Goal: Task Accomplishment & Management: Manage account settings

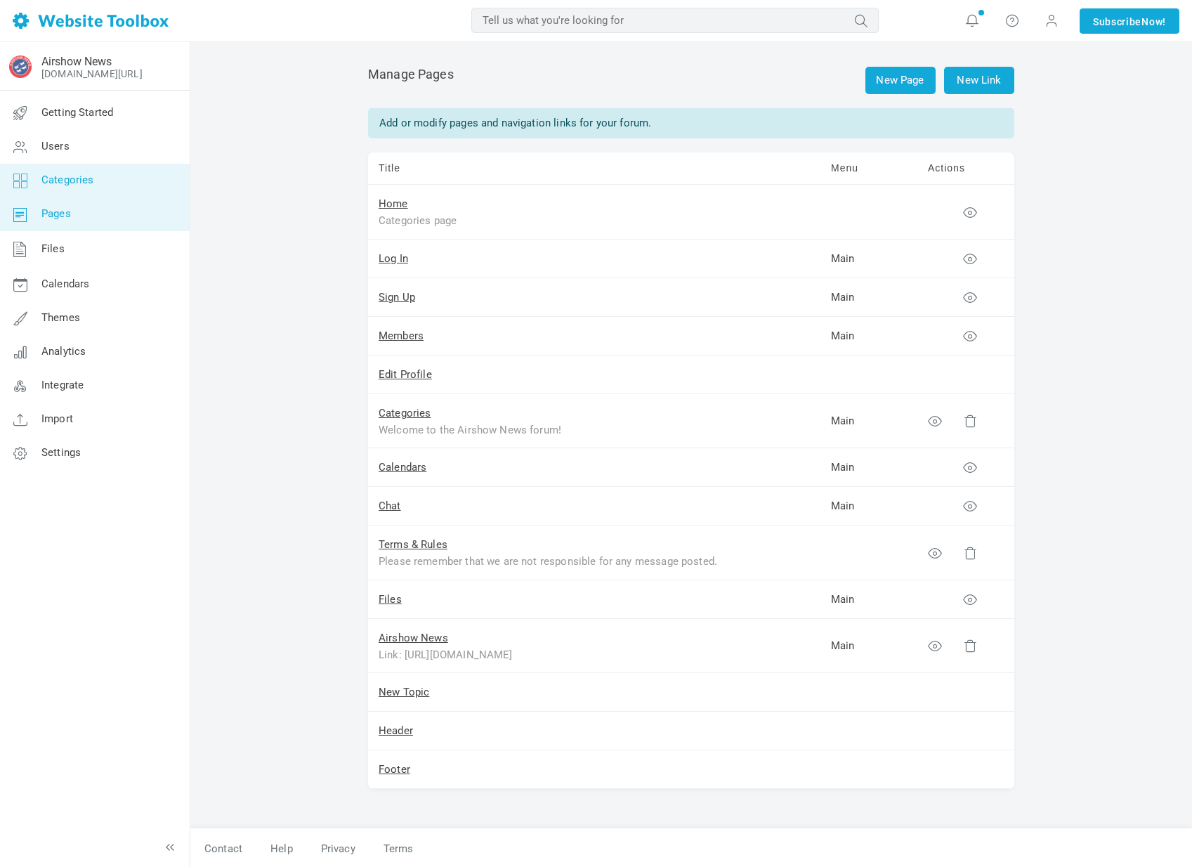
click at [96, 190] on link "Categories" at bounding box center [94, 181] width 190 height 34
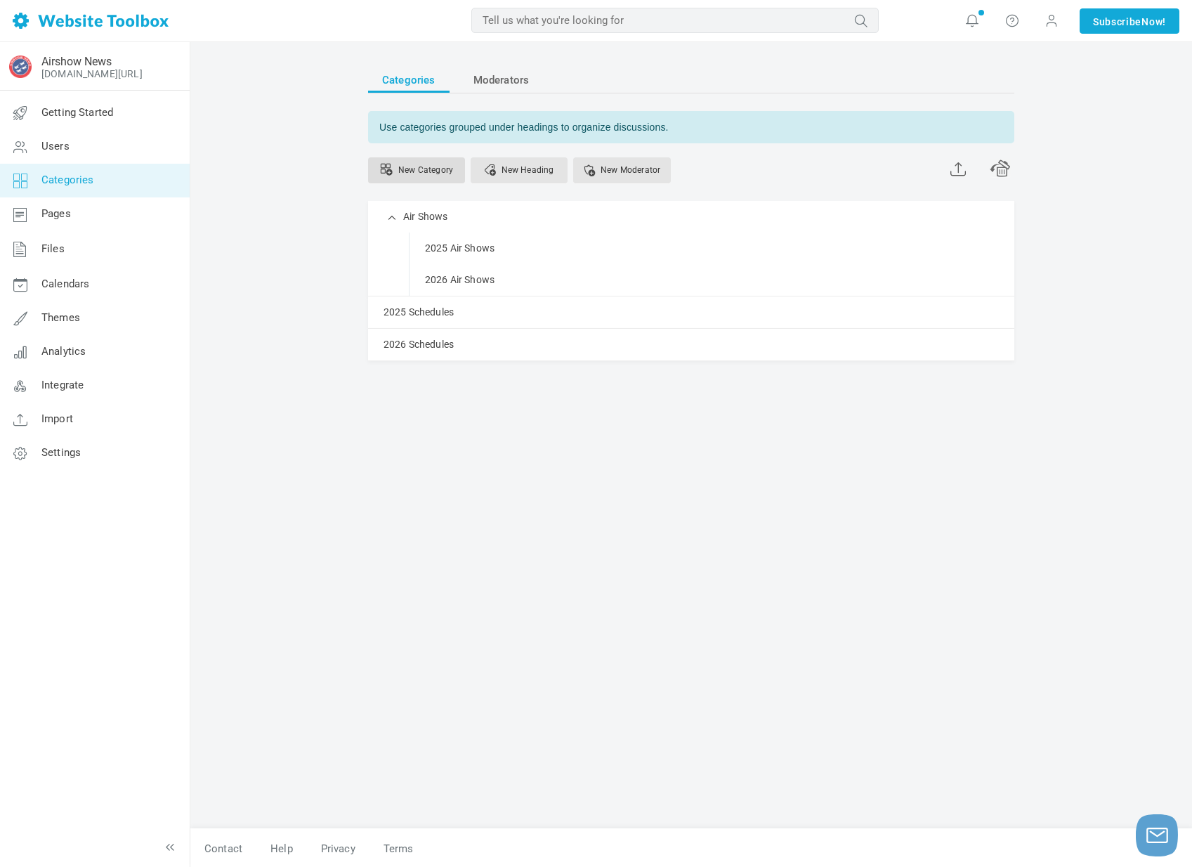
click at [431, 163] on link "New Category" at bounding box center [416, 170] width 97 height 26
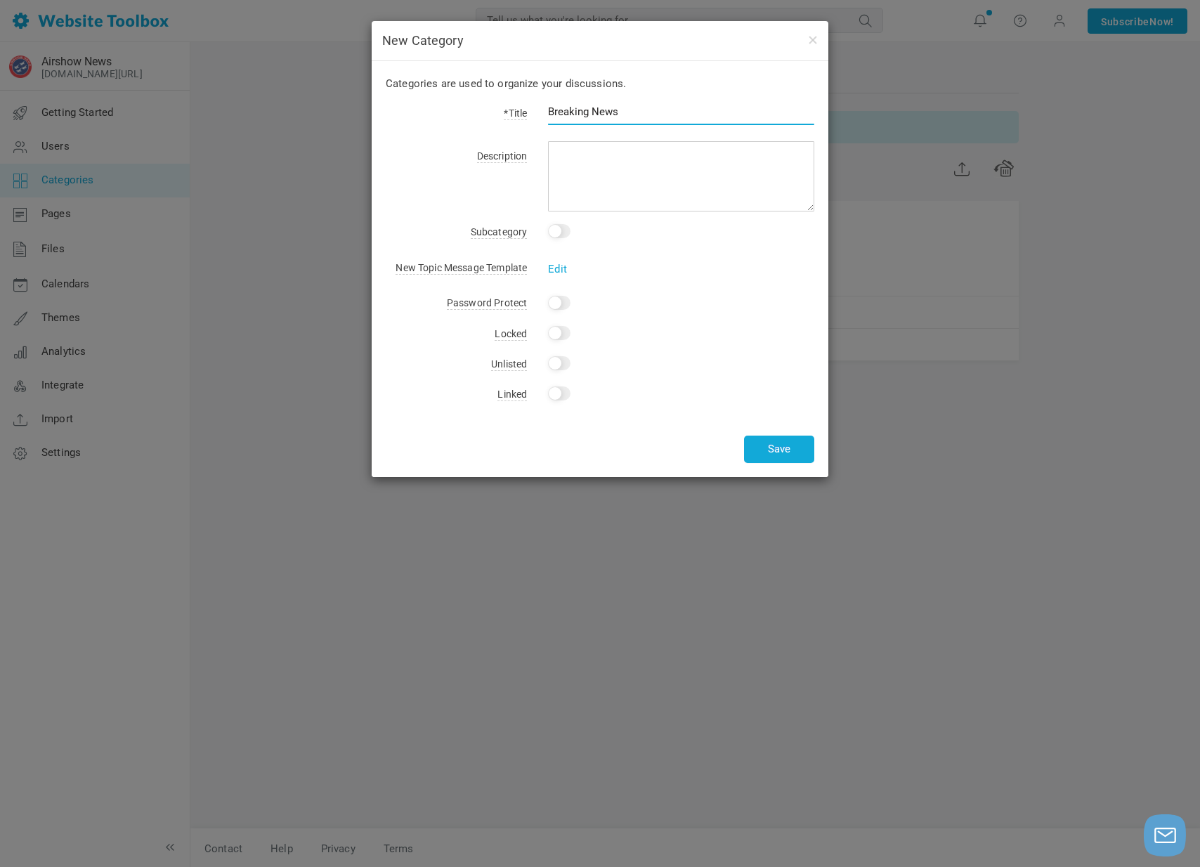
type input "Breaking News"
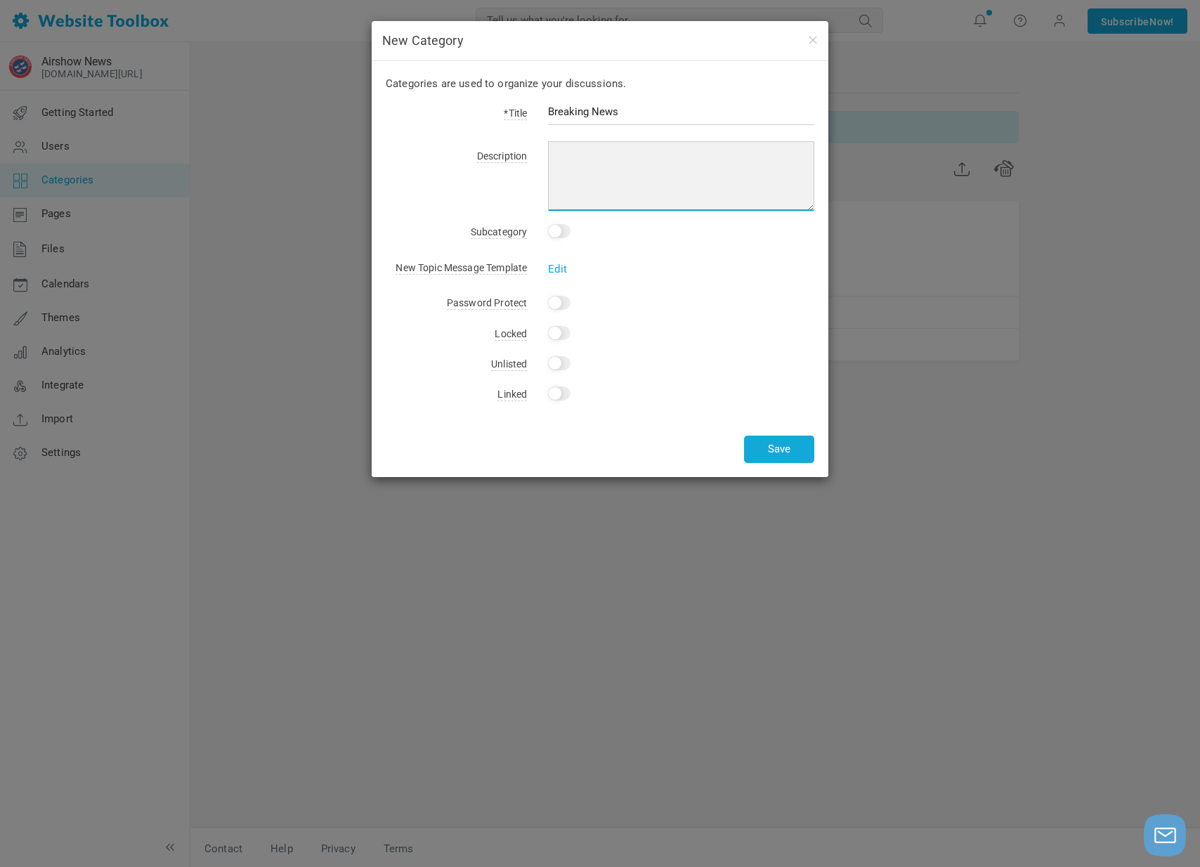
click at [590, 162] on textarea at bounding box center [681, 176] width 266 height 70
type textarea "The latest headlines from across the air show world."
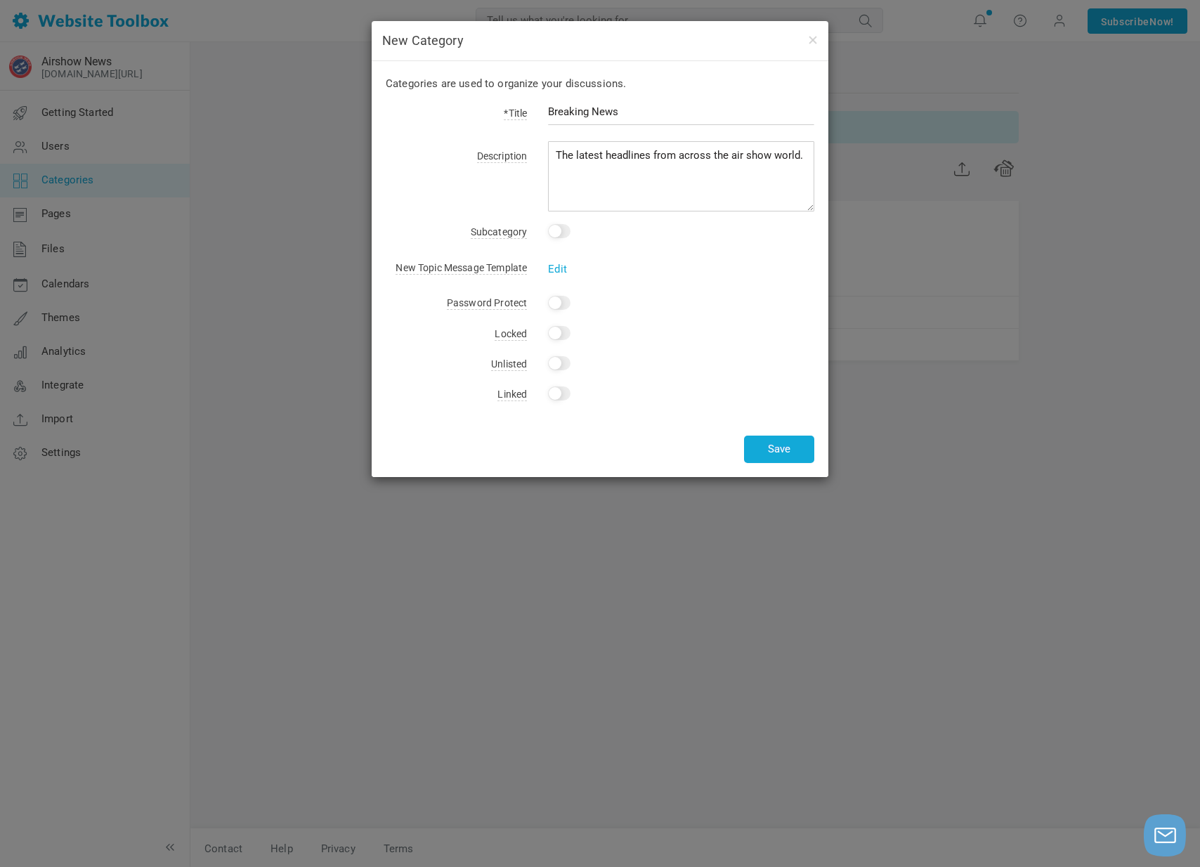
click at [785, 465] on div "Categories are used to organize your discussions. *Title Breaking News Descript…" at bounding box center [600, 269] width 457 height 416
click at [784, 460] on button "Save" at bounding box center [779, 449] width 70 height 27
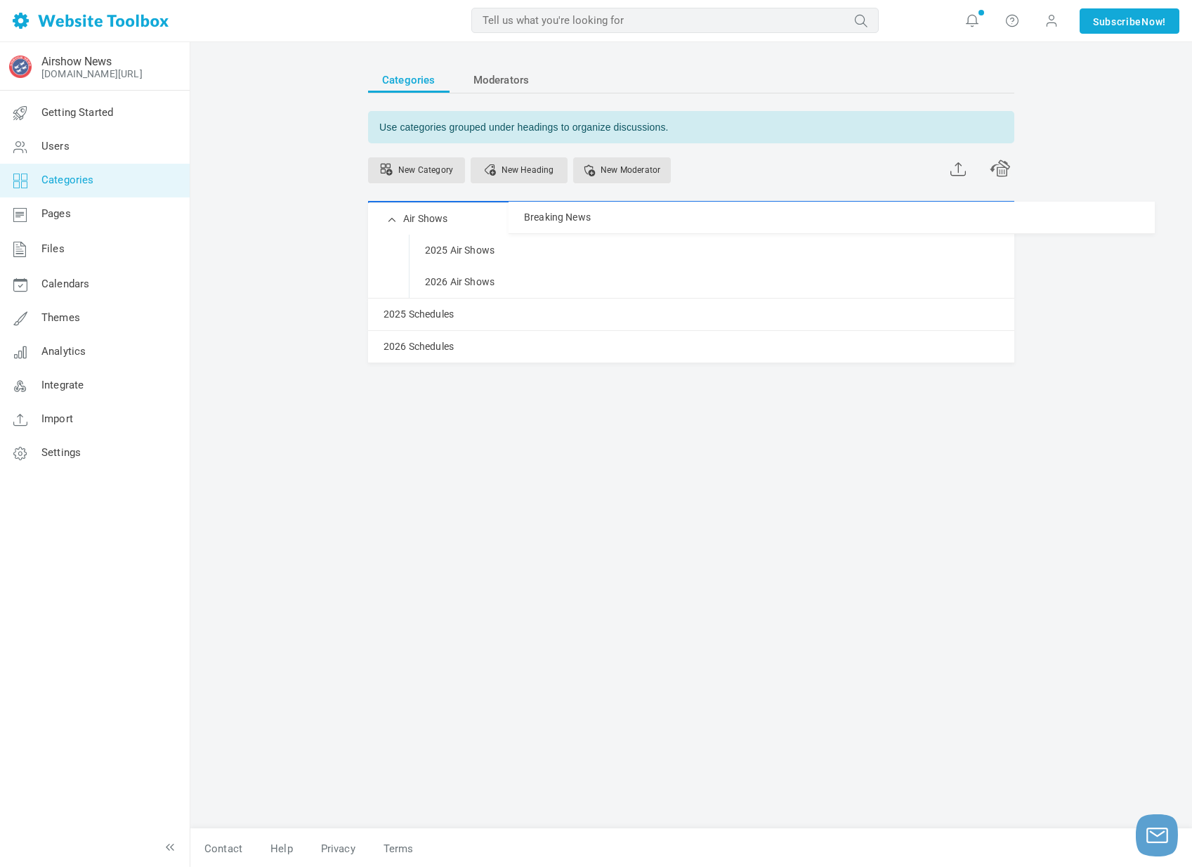
drag, startPoint x: 502, startPoint y: 368, endPoint x: 441, endPoint y: 201, distance: 177.8
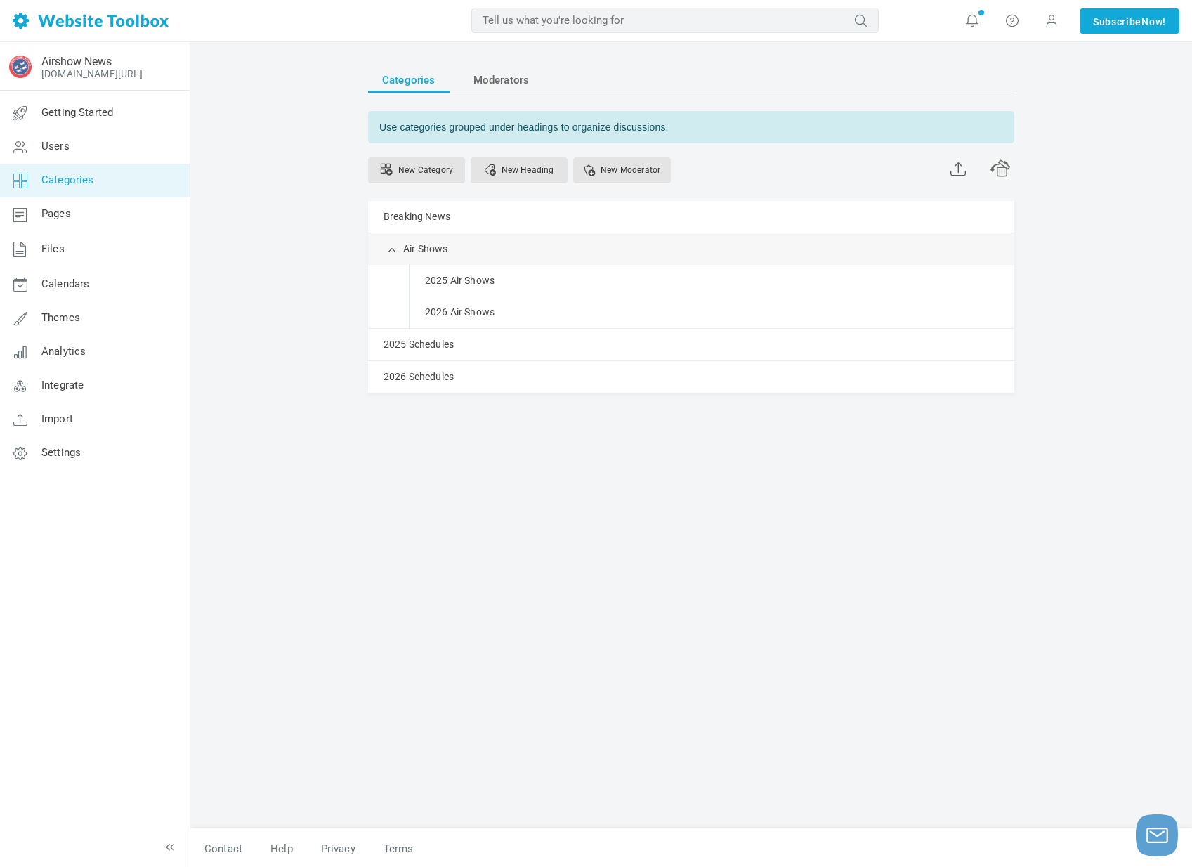
click at [0, 0] on link "Manage" at bounding box center [0, 0] width 0 height 0
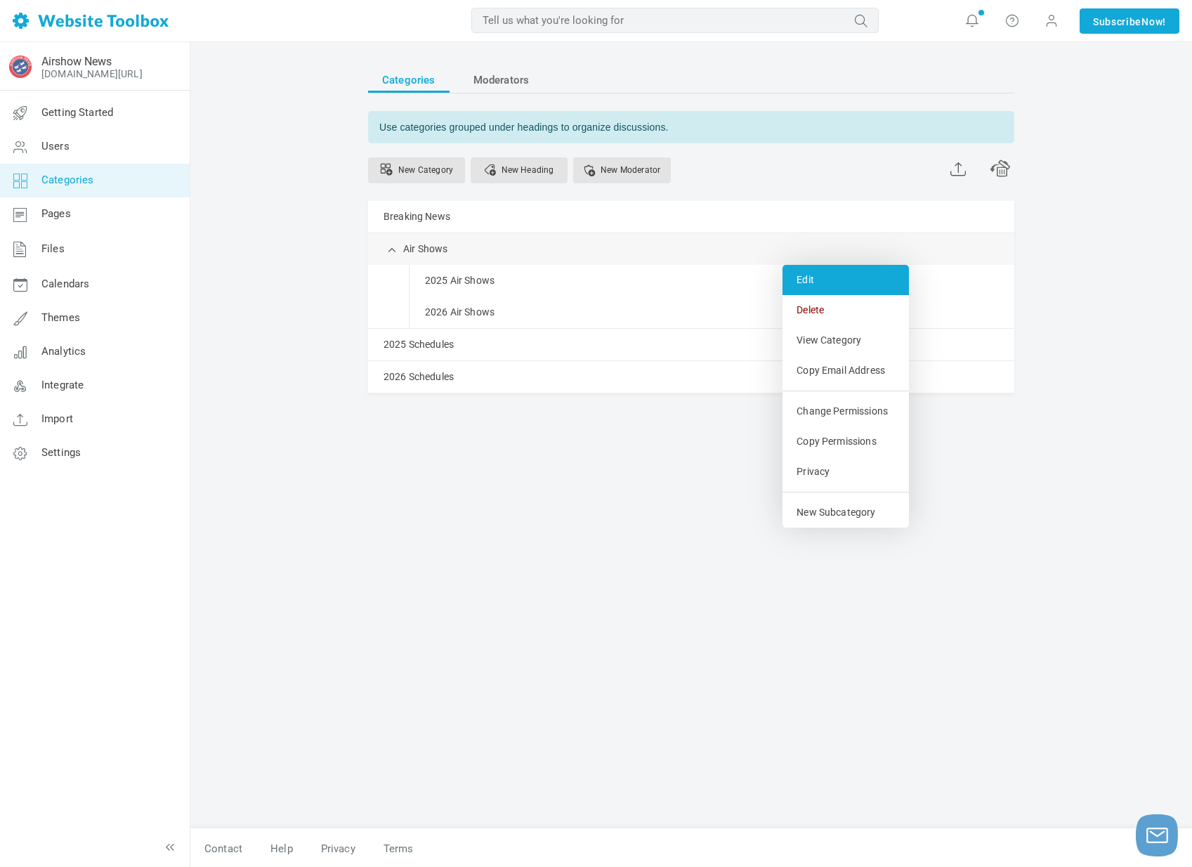
click at [817, 287] on link "Edit" at bounding box center [846, 280] width 126 height 30
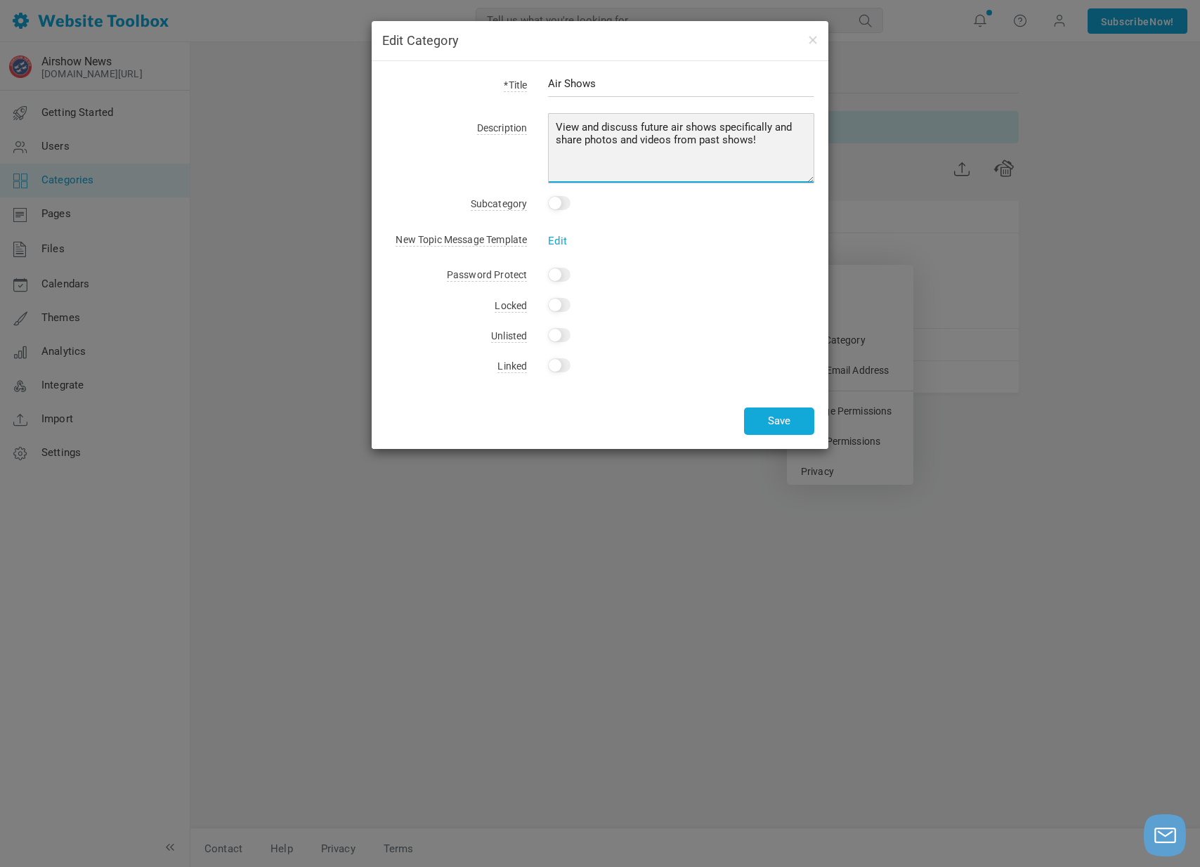
click at [641, 141] on textarea "View and discuss future air shows specifically and share photos and videos from…" at bounding box center [681, 148] width 266 height 70
type textarea "View and discuss future air shows specifically and share photos, videos, and re…"
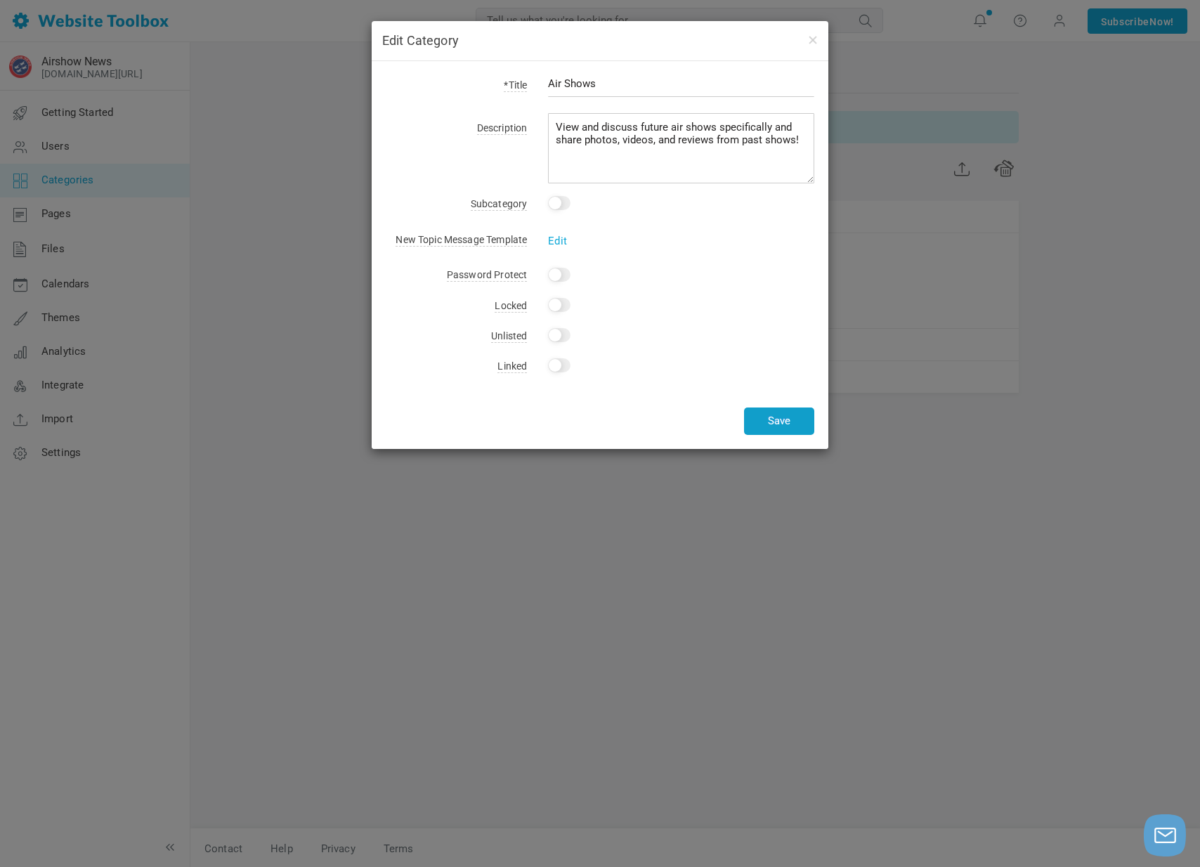
click at [765, 431] on button "Save" at bounding box center [779, 420] width 70 height 27
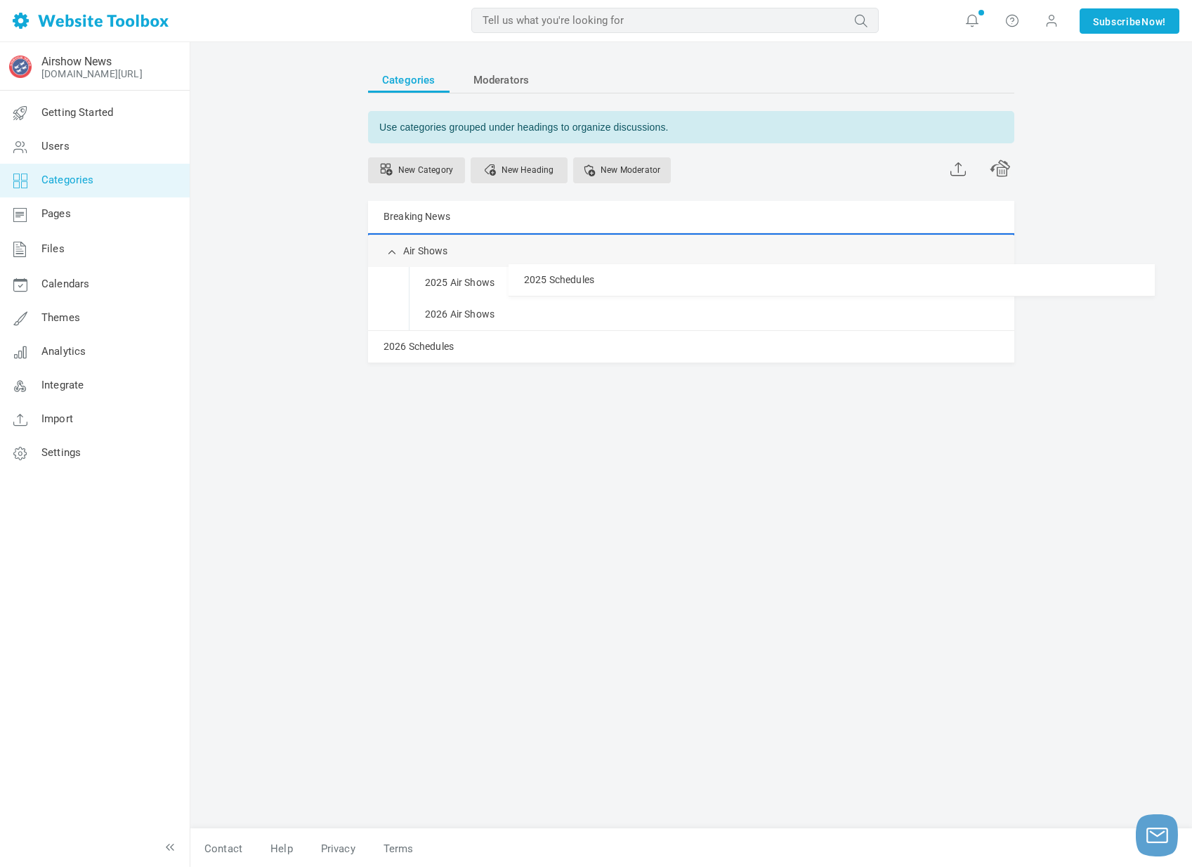
drag, startPoint x: 409, startPoint y: 347, endPoint x: 397, endPoint y: 261, distance: 86.5
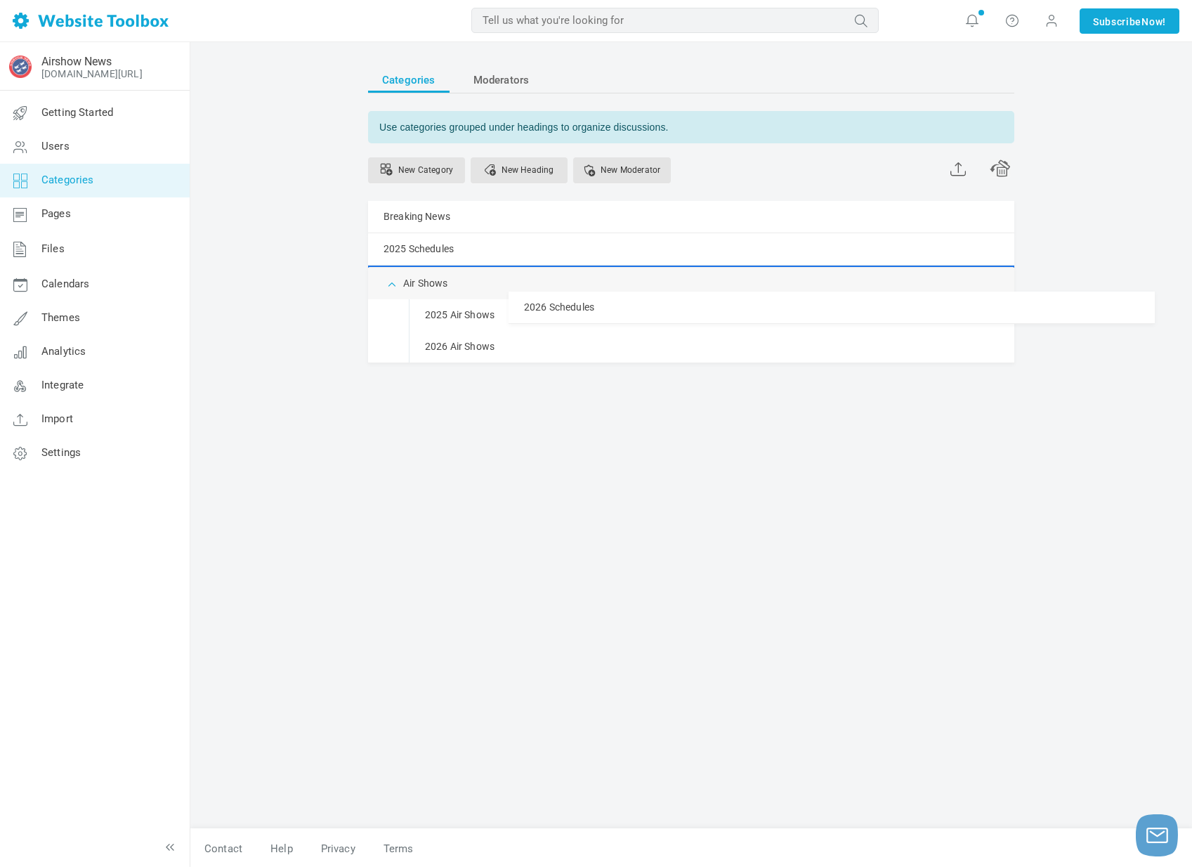
drag, startPoint x: 404, startPoint y: 381, endPoint x: 393, endPoint y: 290, distance: 91.2
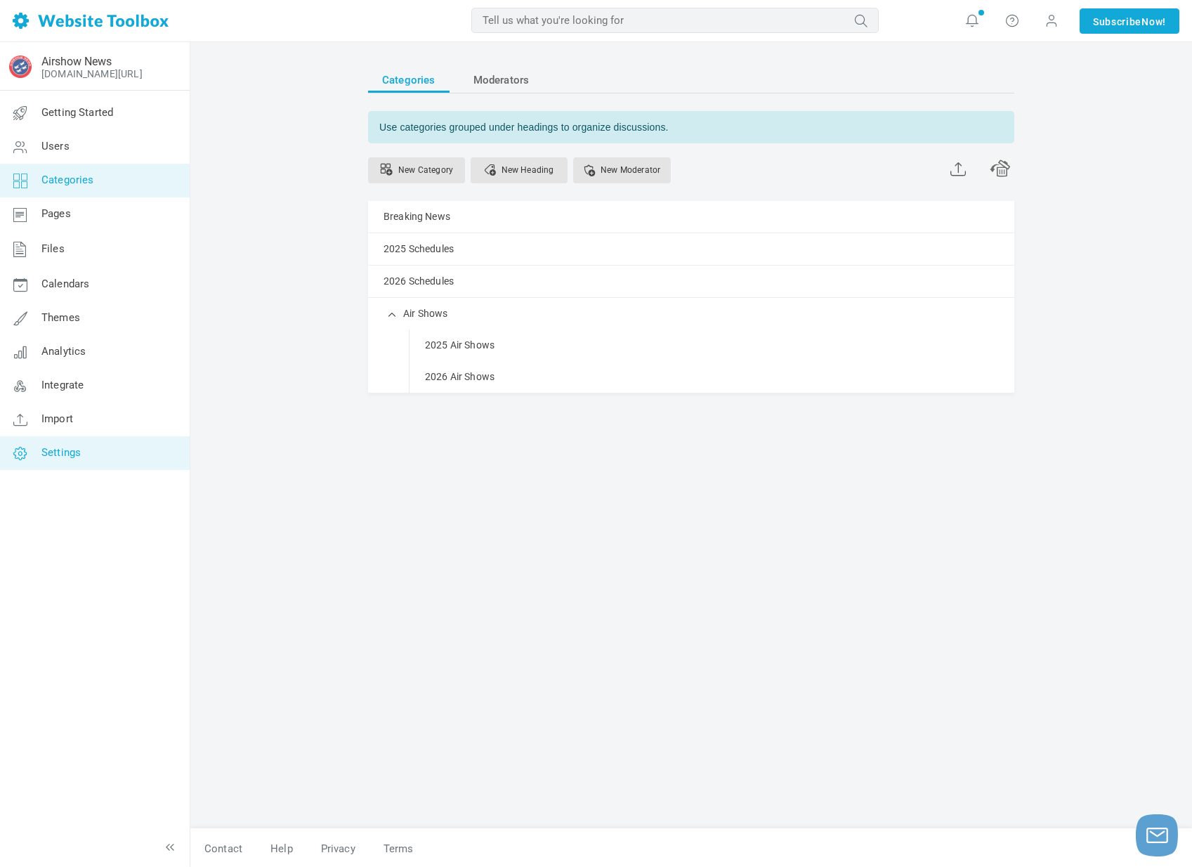
click at [76, 459] on span "Settings" at bounding box center [60, 452] width 39 height 13
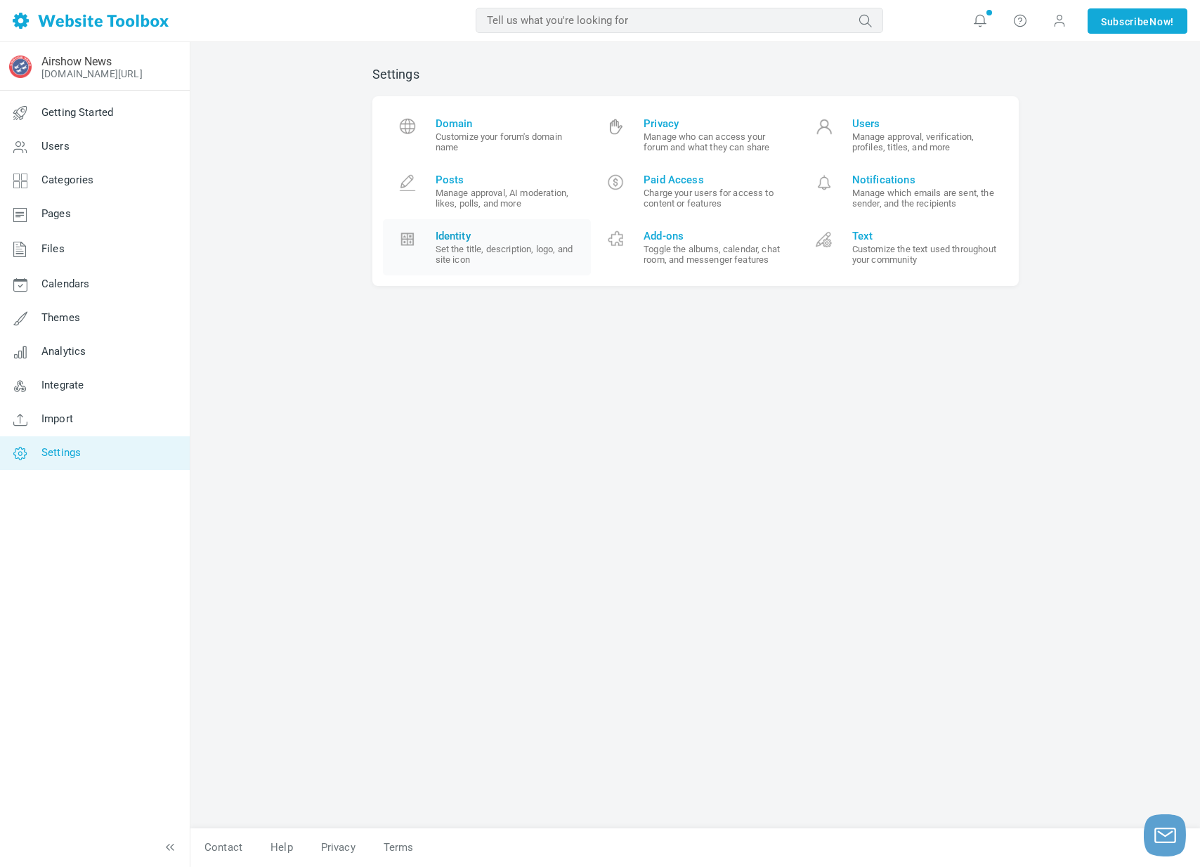
click at [488, 247] on small "Set the title, description, logo, and site icon" at bounding box center [508, 254] width 145 height 21
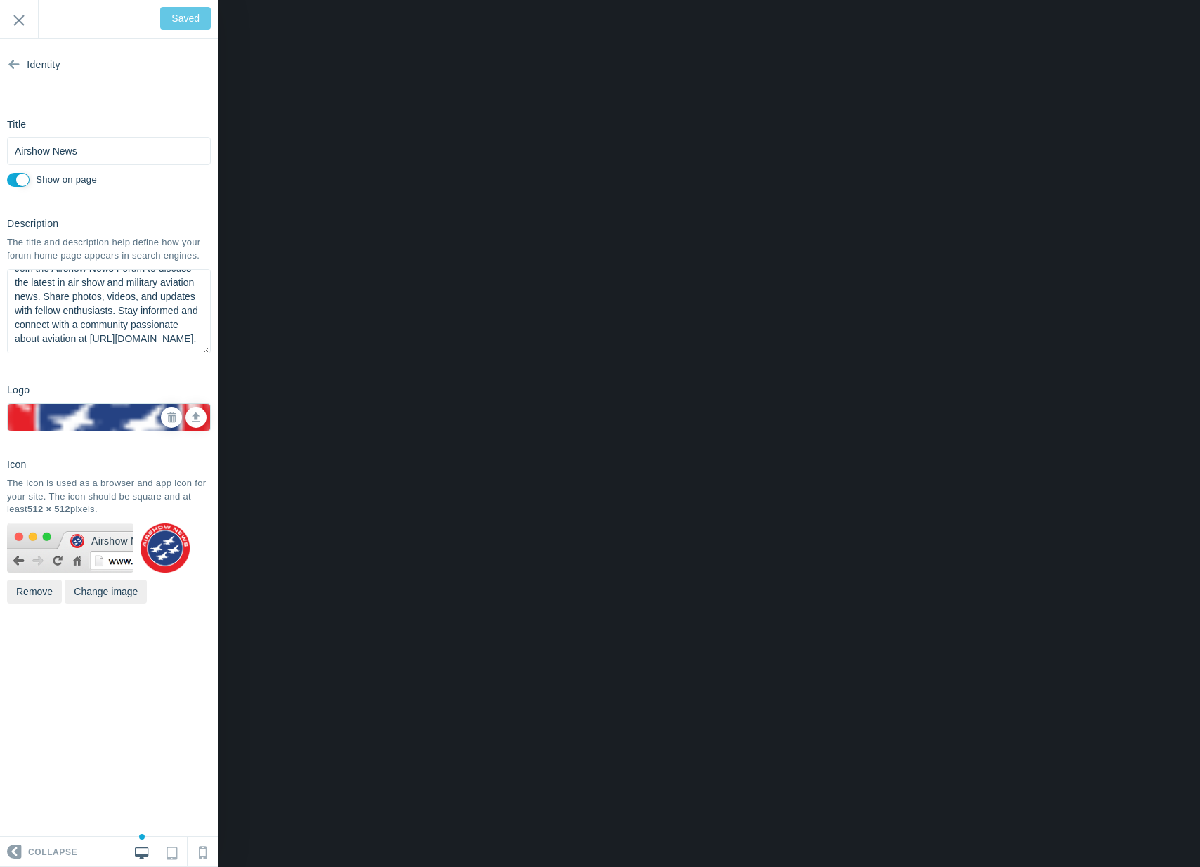
scroll to position [44, 0]
click at [16, 73] on icon at bounding box center [13, 61] width 11 height 53
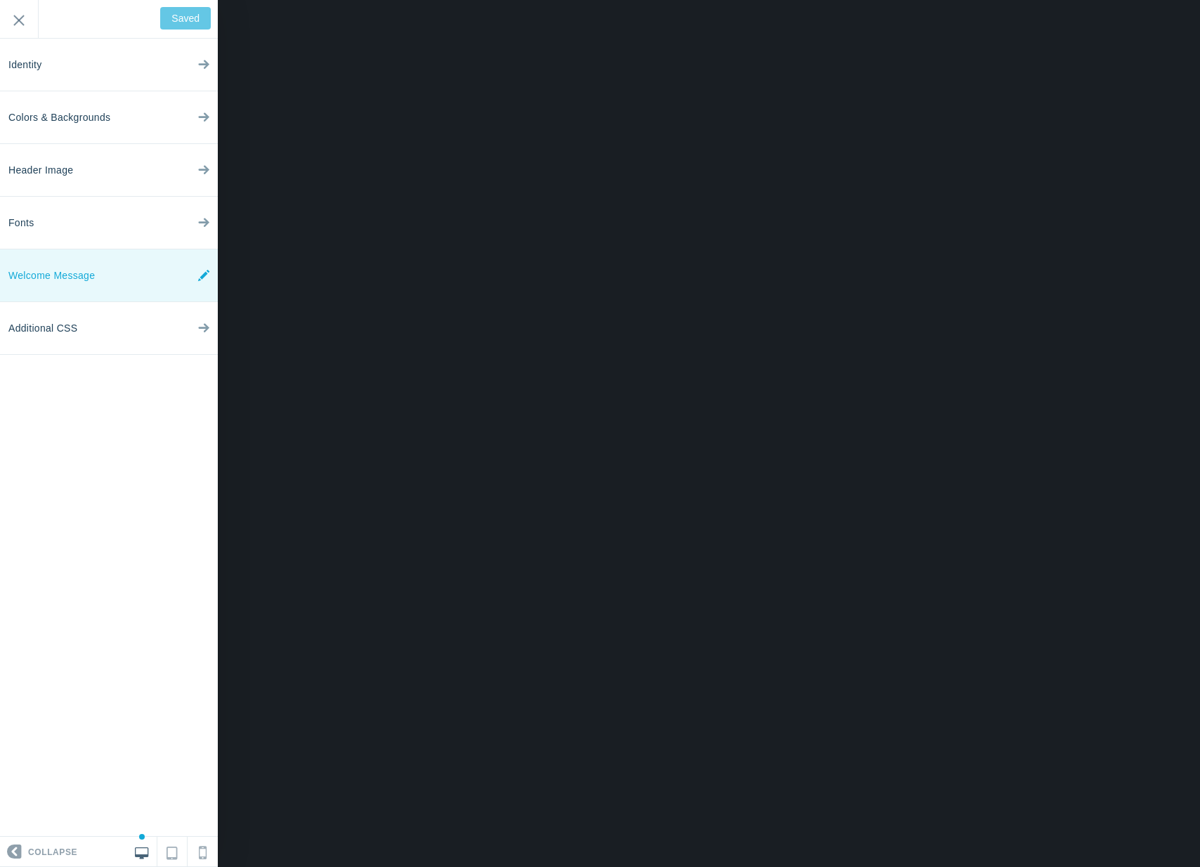
click at [87, 273] on span "Welcome Message" at bounding box center [51, 275] width 86 height 53
click at [198, 15] on input "Save" at bounding box center [188, 18] width 46 height 22
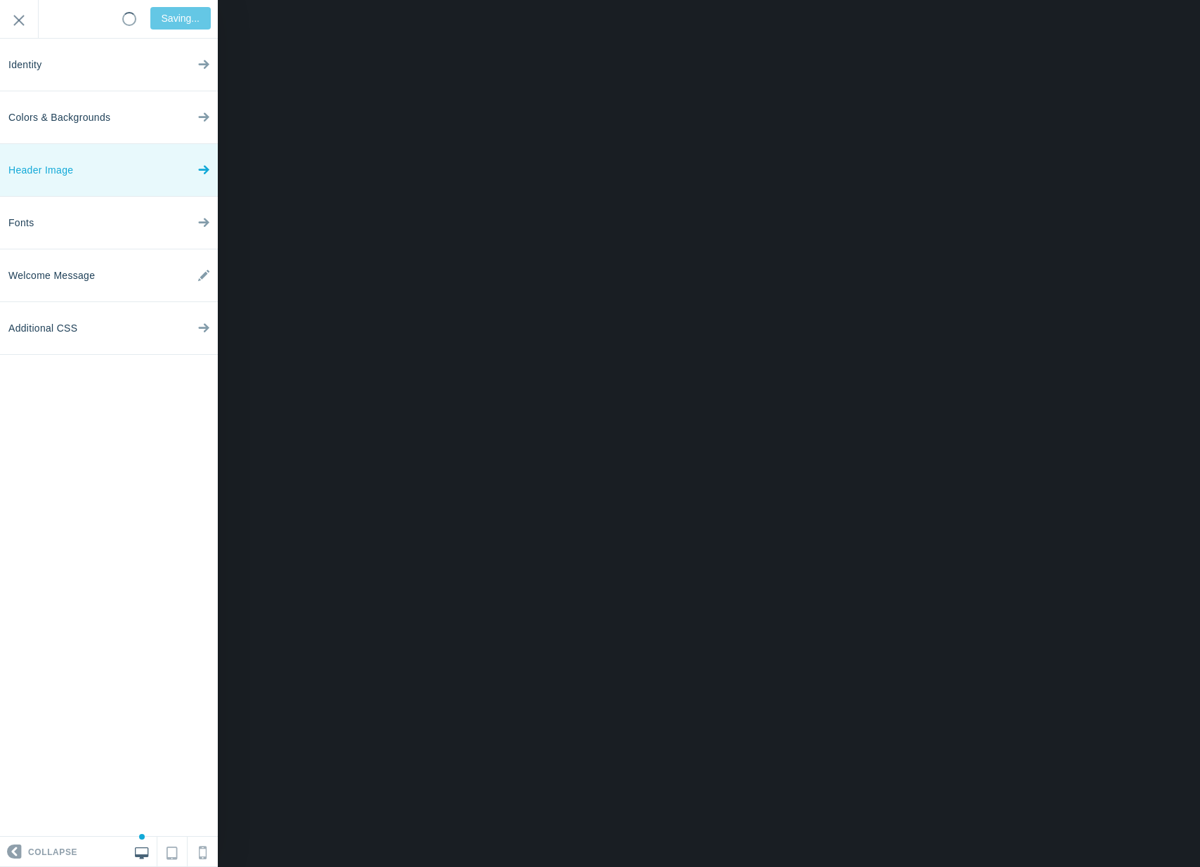
type input "Saved"
